Goal: Navigation & Orientation: Understand site structure

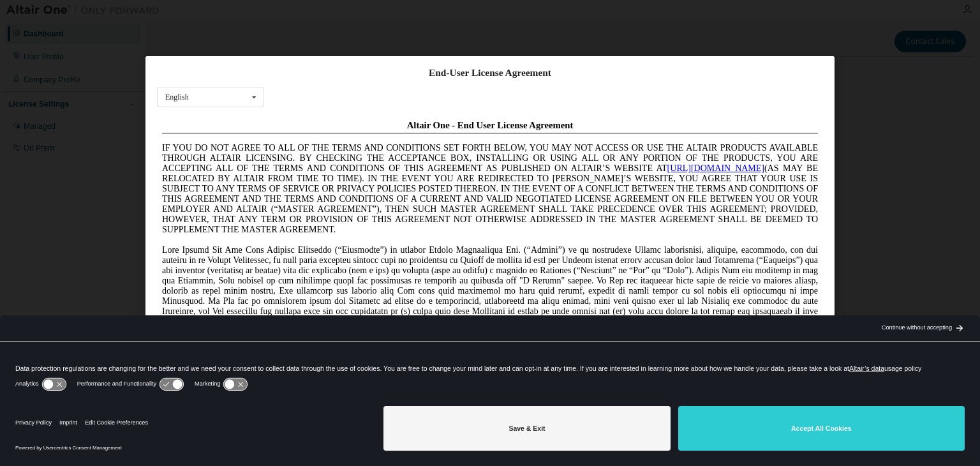
click at [568, 447] on button "Save & Exit" at bounding box center [526, 428] width 286 height 45
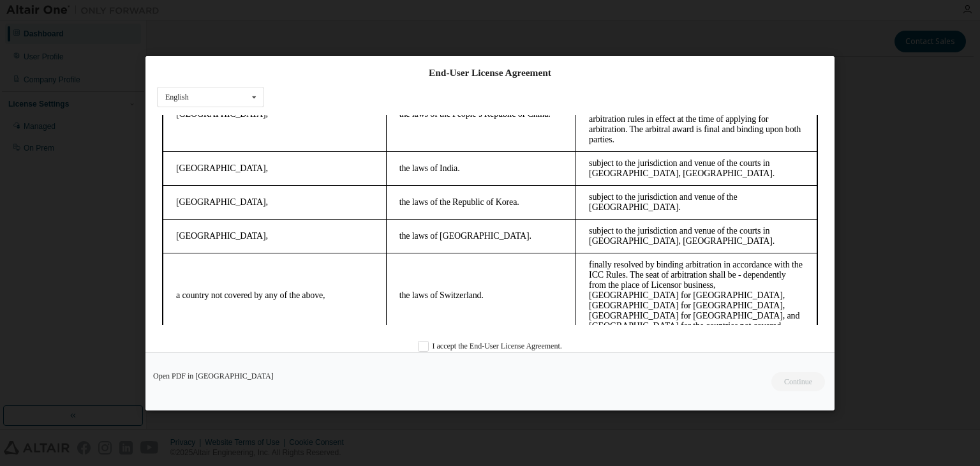
scroll to position [3584, 0]
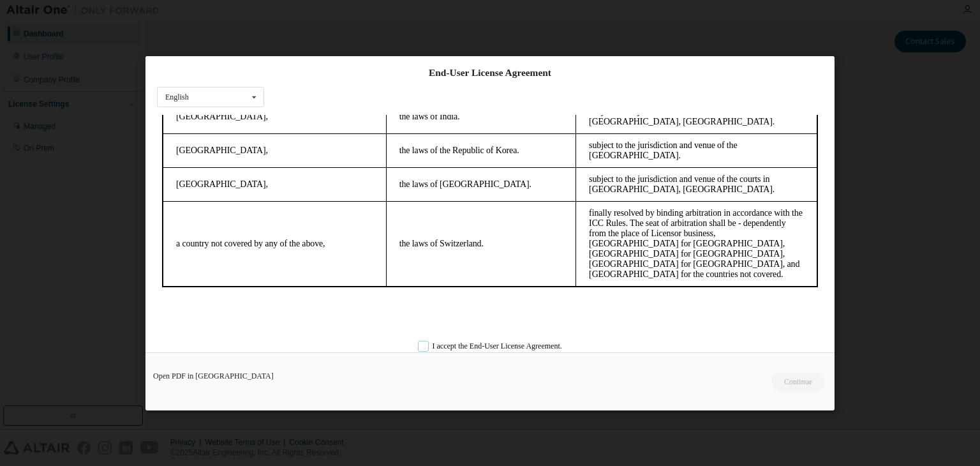
click at [418, 345] on label "I accept the End-User License Agreement." at bounding box center [490, 345] width 144 height 11
click at [803, 383] on button "Continue" at bounding box center [797, 381] width 55 height 19
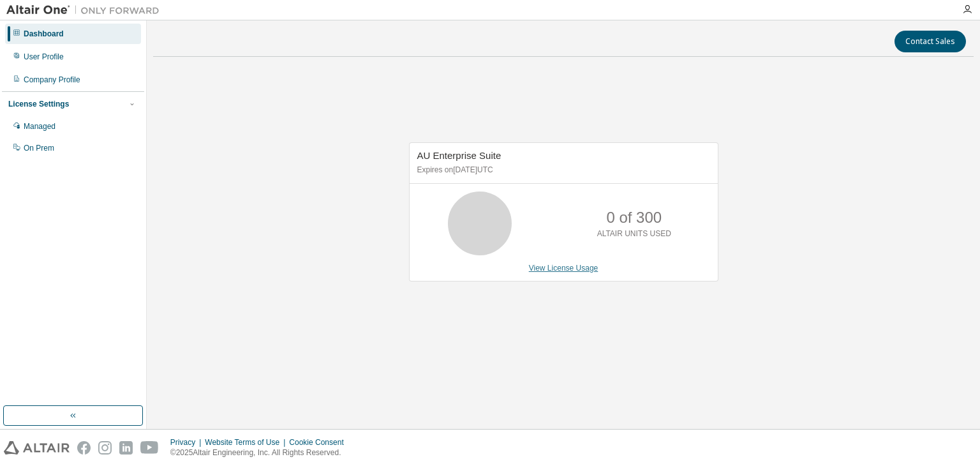
click at [572, 267] on link "View License Usage" at bounding box center [564, 268] width 70 height 9
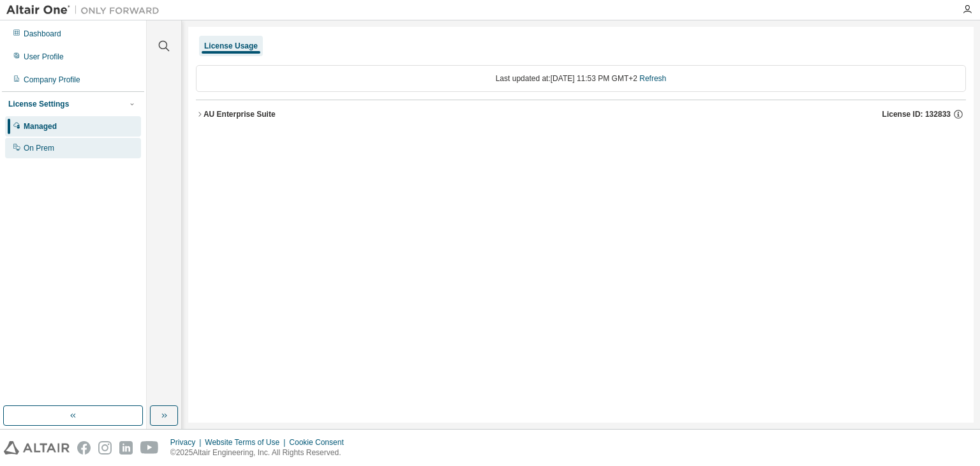
click at [71, 154] on div "On Prem" at bounding box center [73, 148] width 136 height 20
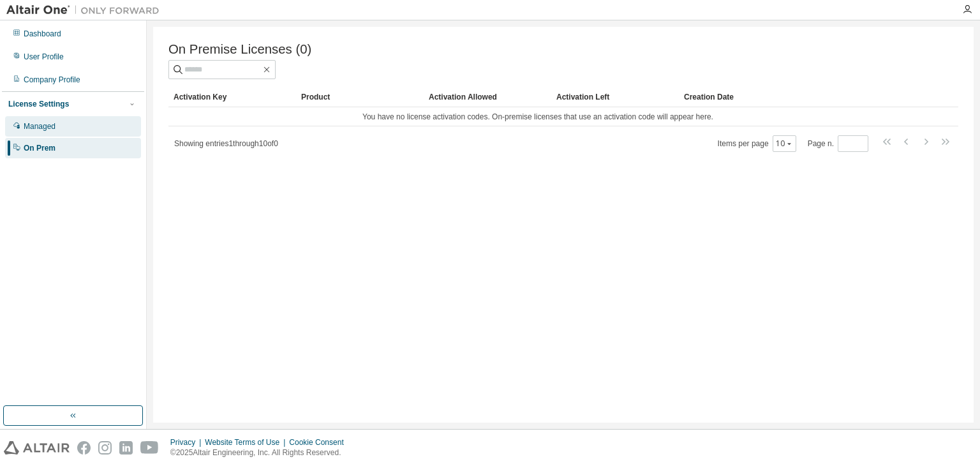
click at [69, 124] on div "Managed" at bounding box center [73, 126] width 136 height 20
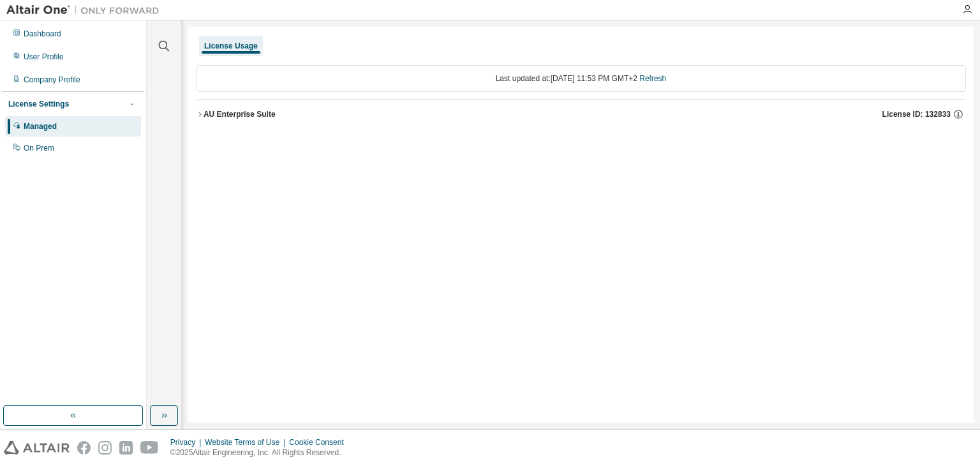
click at [71, 100] on div "License Settings" at bounding box center [73, 103] width 130 height 11
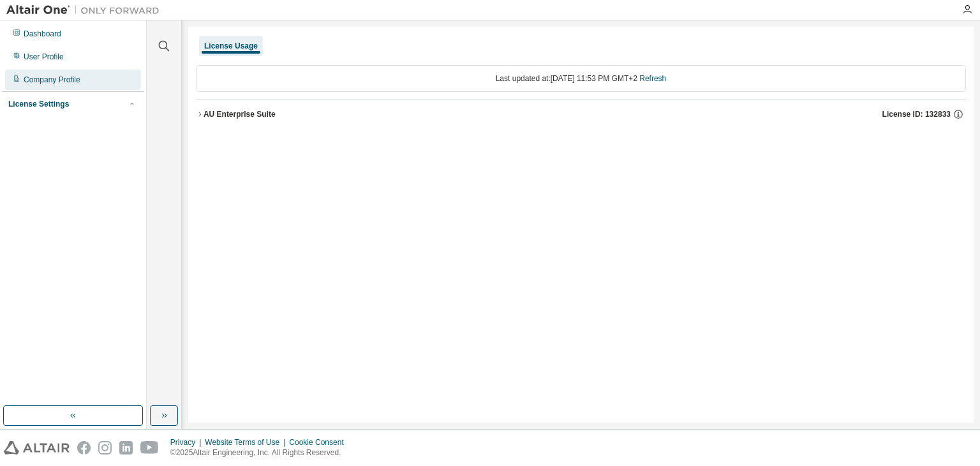
click at [70, 83] on div "Company Profile" at bounding box center [52, 80] width 57 height 10
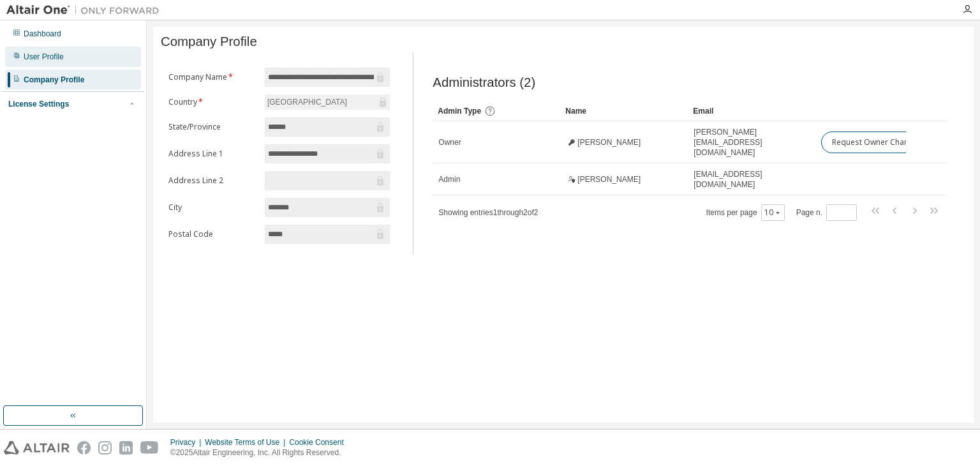
click at [48, 59] on div "User Profile" at bounding box center [44, 57] width 40 height 10
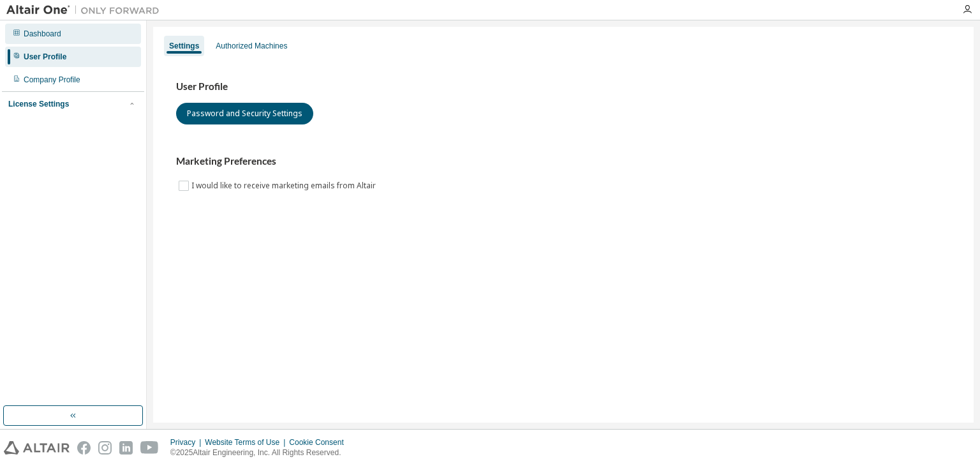
click at [57, 36] on div "Dashboard" at bounding box center [43, 34] width 38 height 10
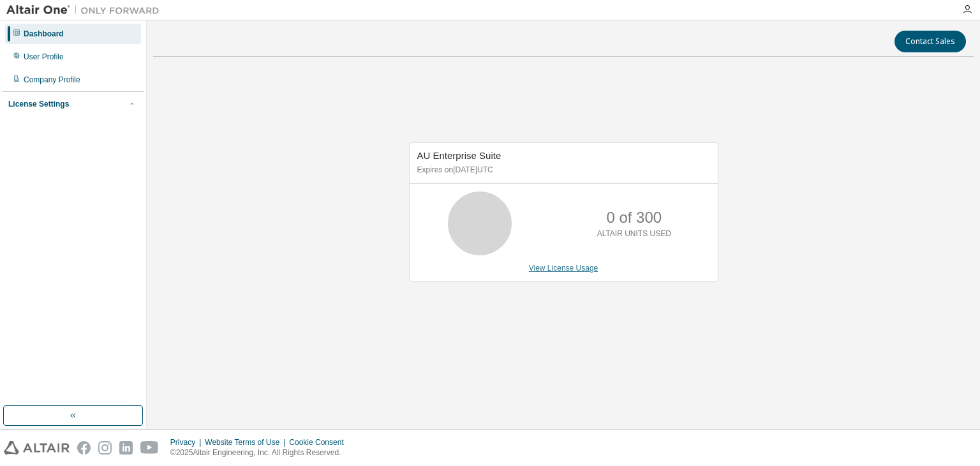
click at [564, 267] on link "View License Usage" at bounding box center [564, 268] width 70 height 9
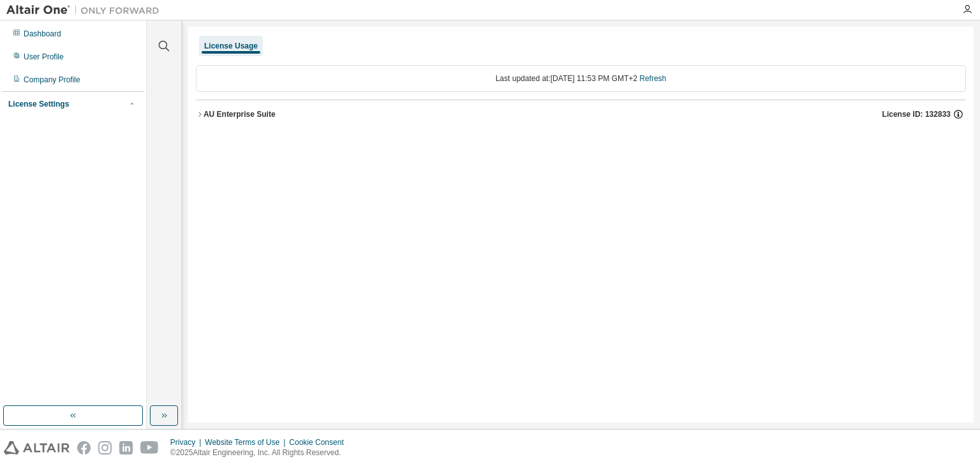
click at [960, 112] on icon "button" at bounding box center [958, 113] width 11 height 11
click at [47, 26] on div "Dashboard" at bounding box center [73, 34] width 136 height 20
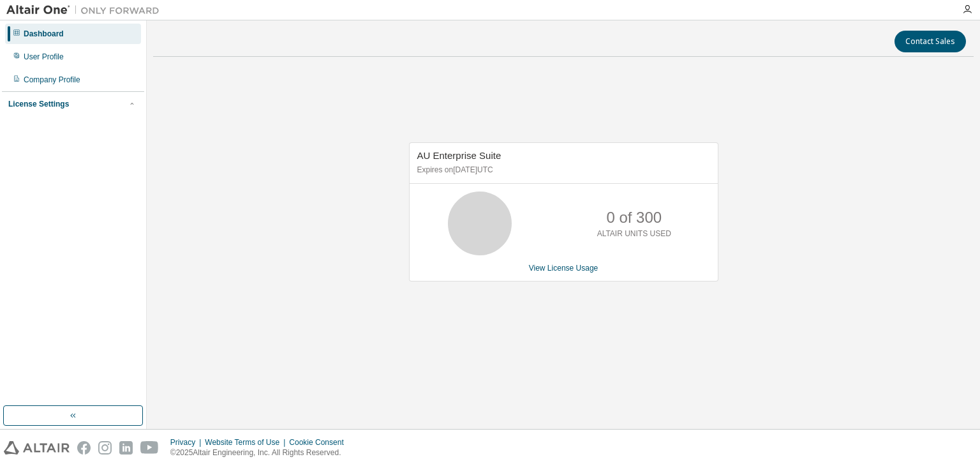
click at [614, 223] on p "0 of 300" at bounding box center [634, 218] width 56 height 22
click at [18, 61] on div at bounding box center [17, 57] width 8 height 10
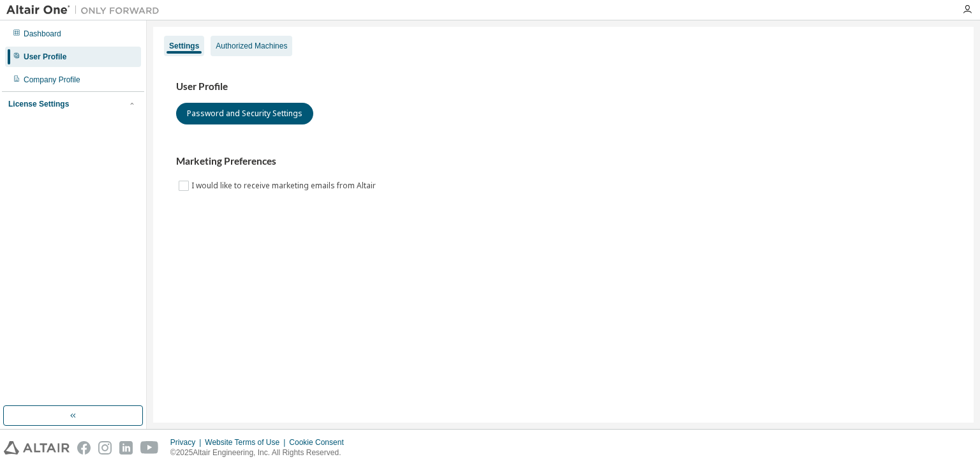
click at [250, 46] on div "Authorized Machines" at bounding box center [251, 46] width 71 height 10
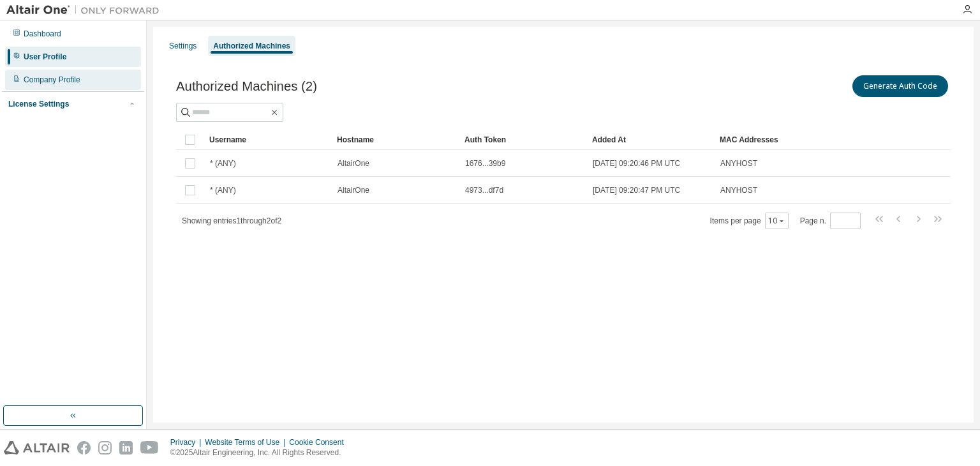
click at [70, 78] on div "Company Profile" at bounding box center [52, 80] width 57 height 10
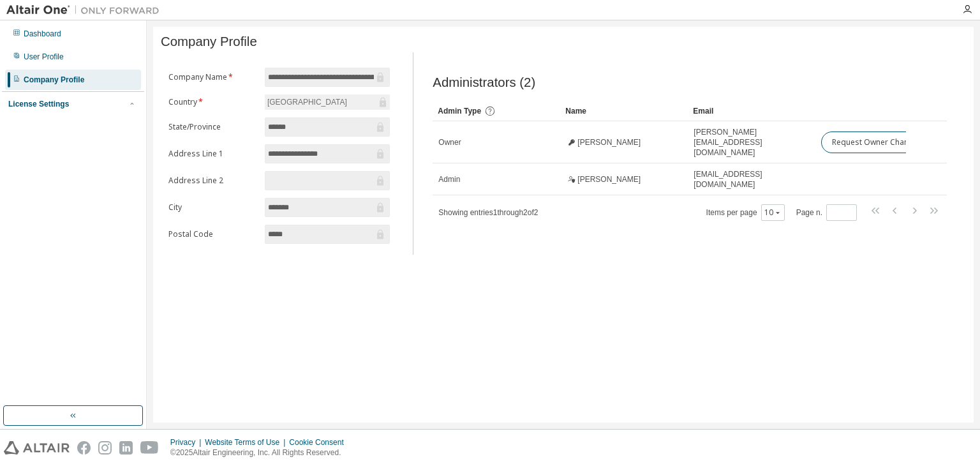
click at [38, 11] on img at bounding box center [86, 10] width 160 height 13
